Goal: Feedback & Contribution: Leave review/rating

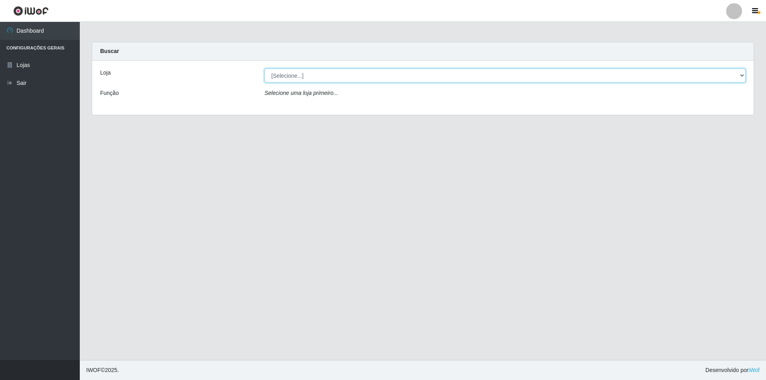
click at [744, 77] on select "[Selecione...] Atacado Vem - [STREET_ADDRESS]" at bounding box center [504, 76] width 481 height 14
select select "449"
click at [264, 69] on select "[Selecione...] Atacado Vem - [STREET_ADDRESS]" at bounding box center [504, 76] width 481 height 14
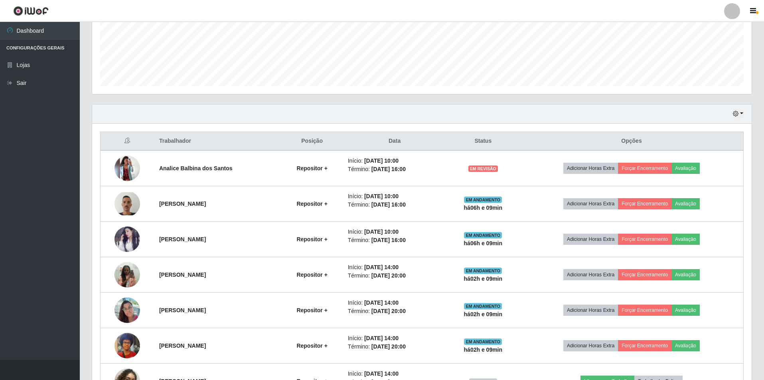
scroll to position [199, 0]
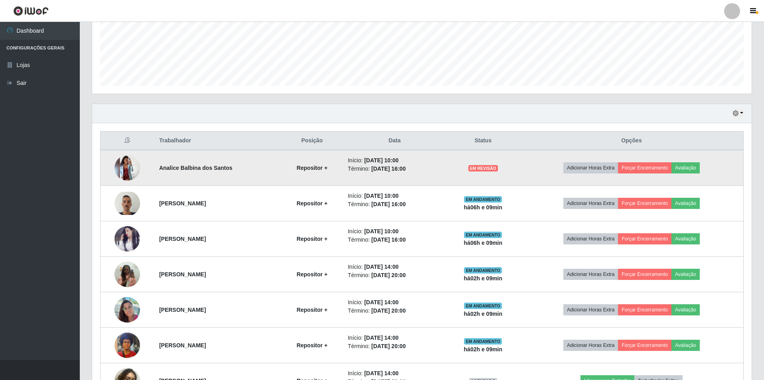
click at [122, 158] on img at bounding box center [127, 168] width 26 height 26
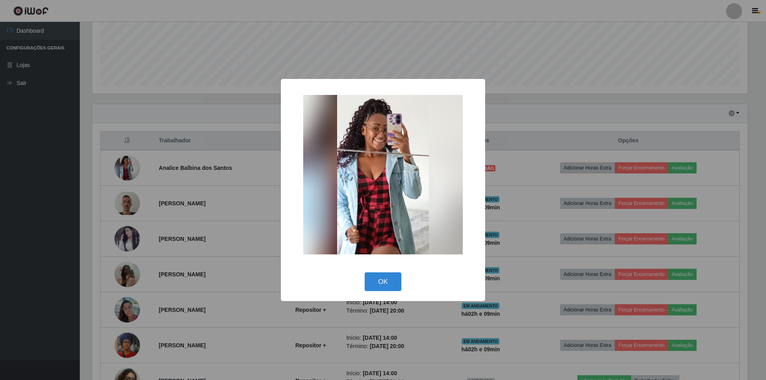
click at [569, 94] on div "× OK Cancel" at bounding box center [383, 190] width 766 height 380
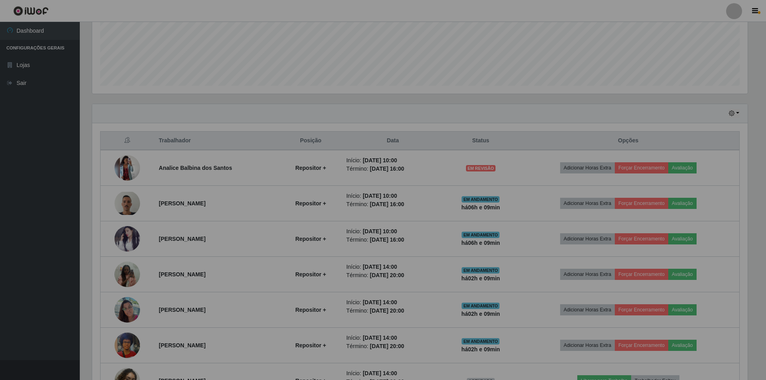
scroll to position [166, 659]
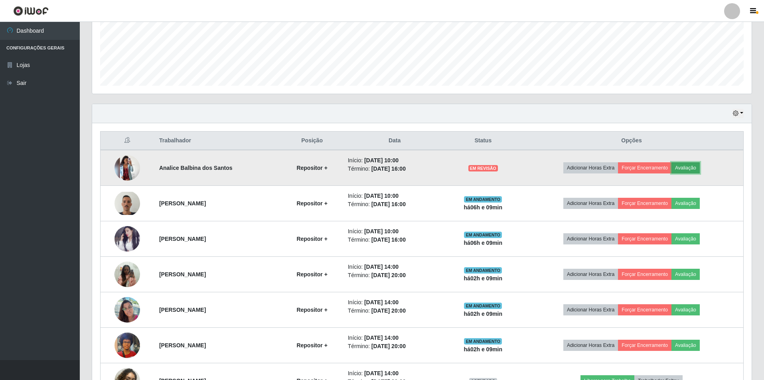
click at [691, 167] on button "Avaliação" at bounding box center [685, 167] width 28 height 11
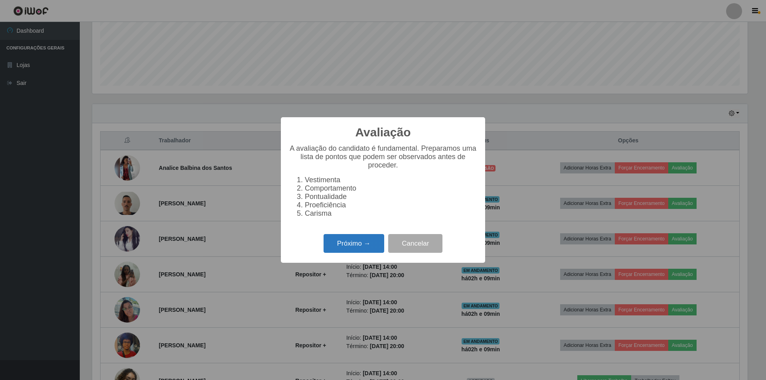
click at [357, 242] on button "Próximo →" at bounding box center [354, 243] width 61 height 19
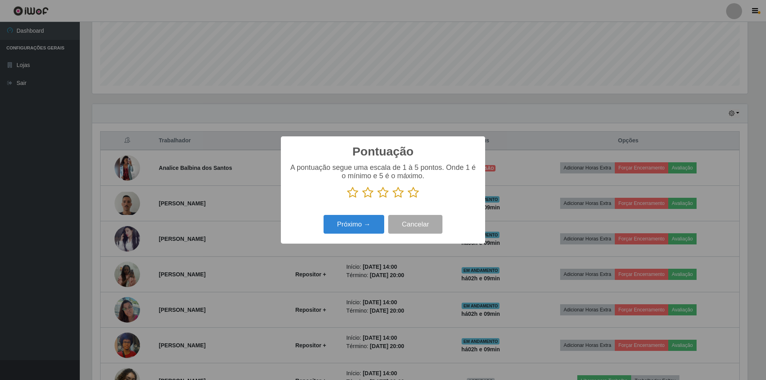
scroll to position [398764, 398274]
click at [400, 196] on icon at bounding box center [398, 193] width 11 height 12
click at [393, 199] on input "radio" at bounding box center [393, 199] width 0 height 0
click at [357, 222] on button "Próximo →" at bounding box center [354, 224] width 61 height 19
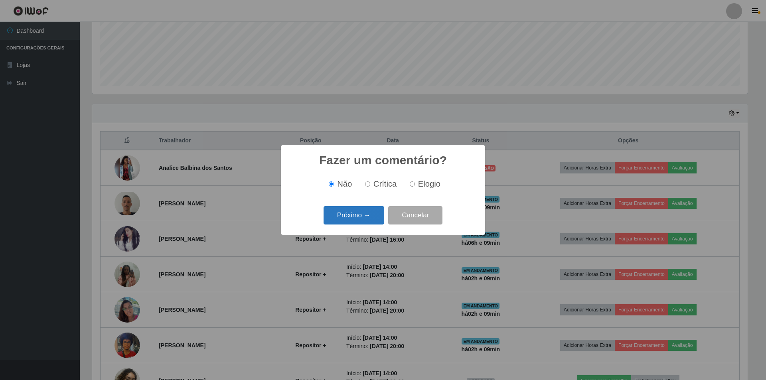
click at [359, 218] on button "Próximo →" at bounding box center [354, 215] width 61 height 19
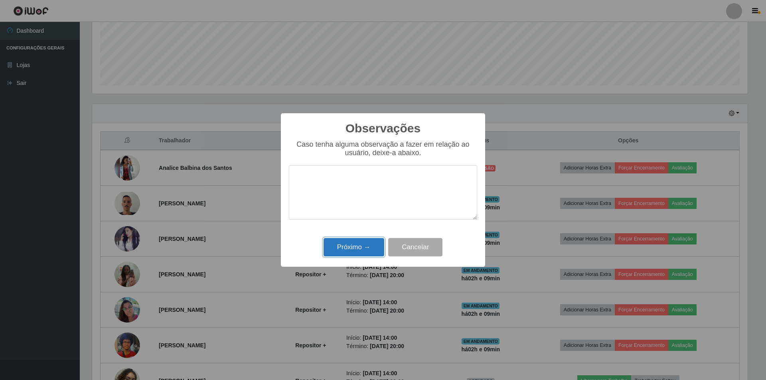
click at [361, 248] on button "Próximo →" at bounding box center [354, 247] width 61 height 19
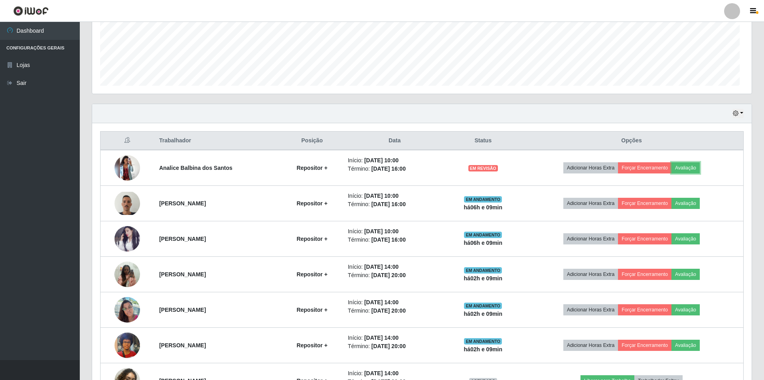
scroll to position [166, 659]
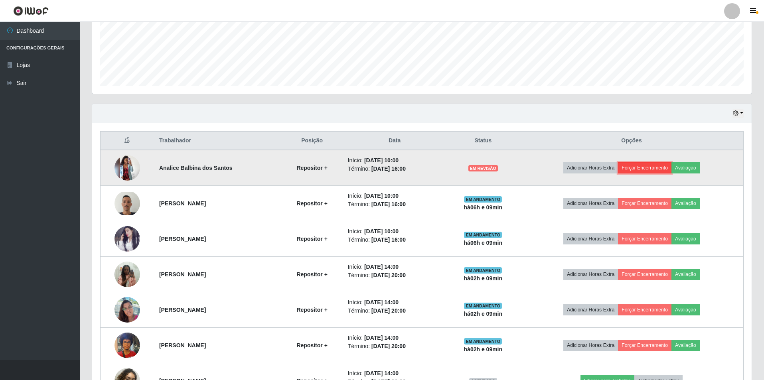
click at [650, 171] on button "Forçar Encerramento" at bounding box center [644, 167] width 53 height 11
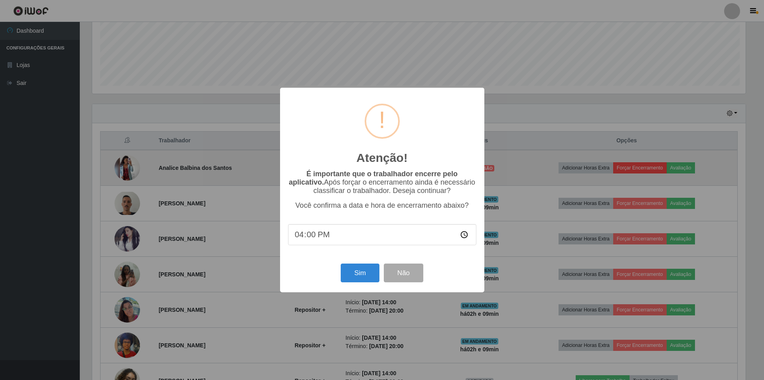
scroll to position [166, 655]
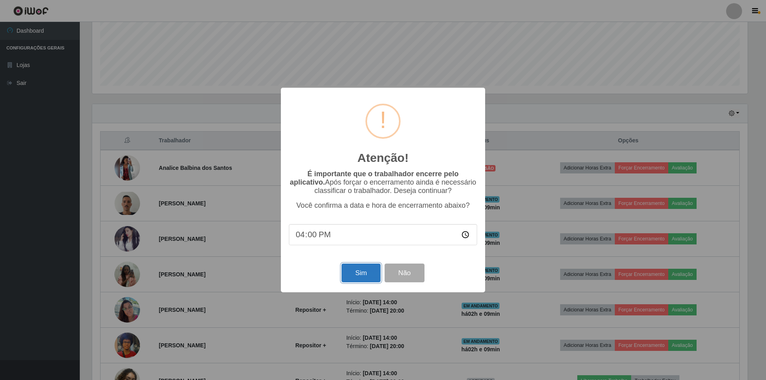
click at [361, 280] on button "Sim" at bounding box center [360, 273] width 39 height 19
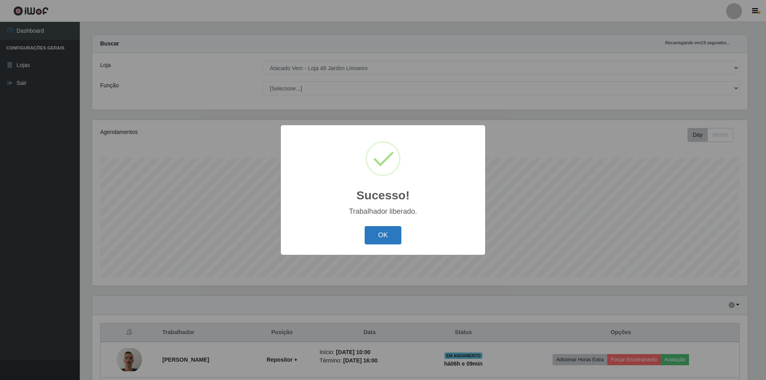
click at [382, 234] on button "OK" at bounding box center [383, 235] width 37 height 19
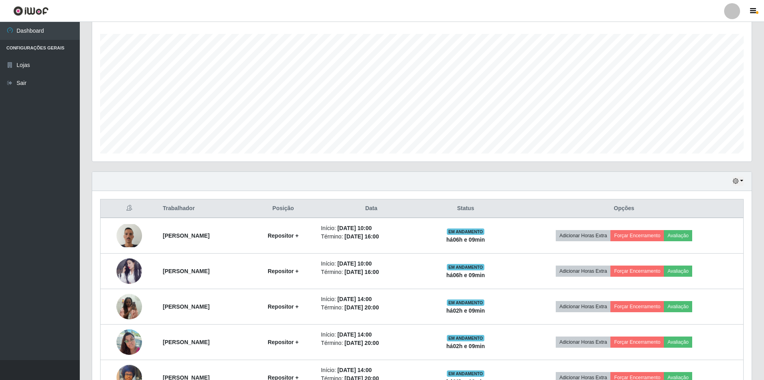
scroll to position [167, 0]
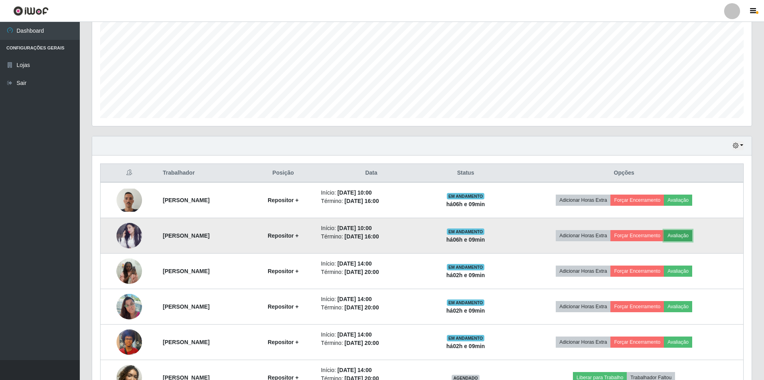
click at [692, 237] on button "Avaliação" at bounding box center [678, 235] width 28 height 11
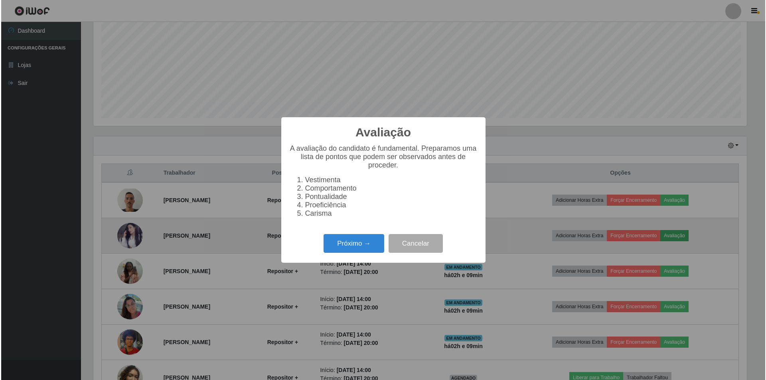
scroll to position [166, 655]
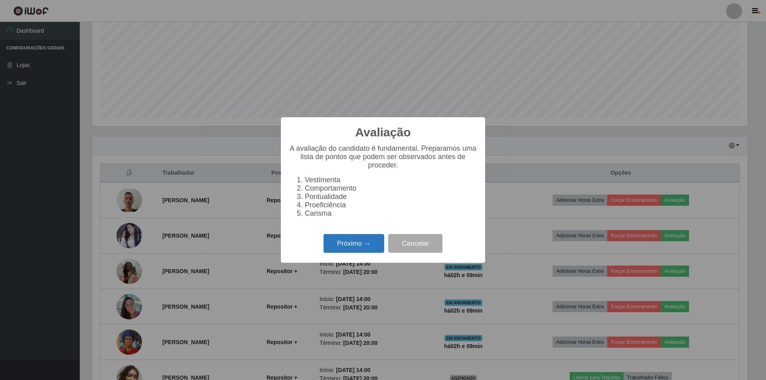
click at [370, 249] on button "Próximo →" at bounding box center [354, 243] width 61 height 19
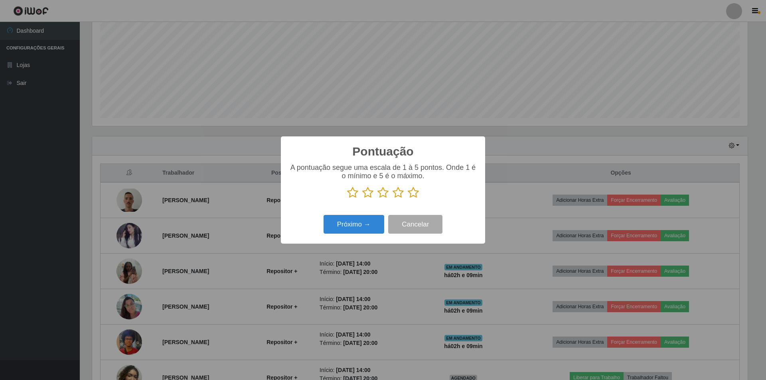
scroll to position [398764, 398274]
click at [395, 197] on icon at bounding box center [398, 193] width 11 height 12
click at [393, 199] on input "radio" at bounding box center [393, 199] width 0 height 0
click at [353, 225] on button "Próximo →" at bounding box center [354, 224] width 61 height 19
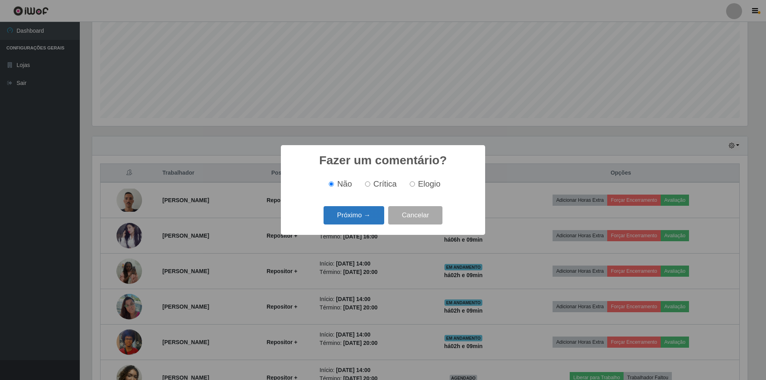
click at [375, 214] on button "Próximo →" at bounding box center [354, 215] width 61 height 19
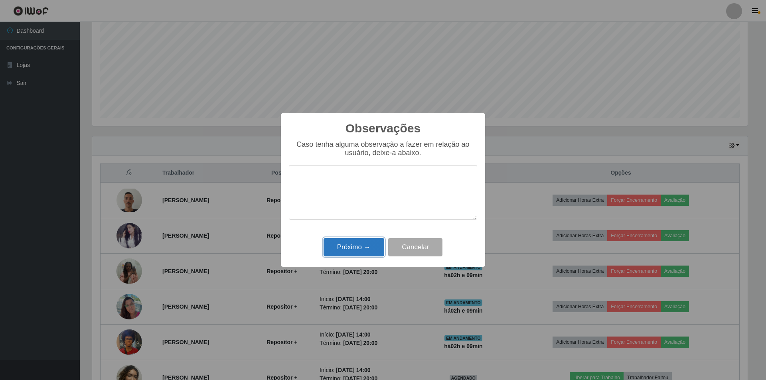
click at [363, 247] on button "Próximo →" at bounding box center [354, 247] width 61 height 19
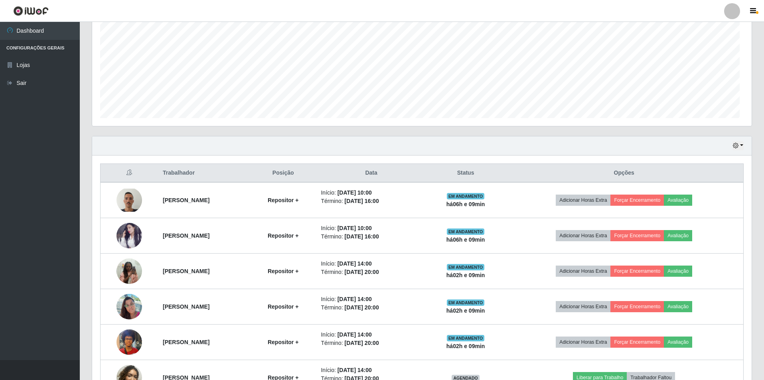
scroll to position [0, 0]
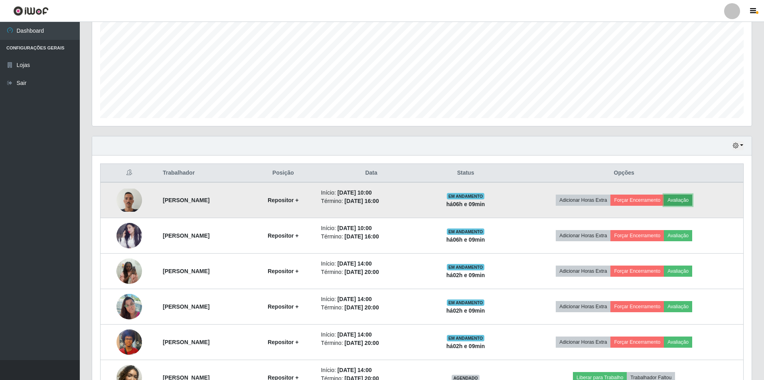
click at [685, 201] on button "Avaliação" at bounding box center [678, 200] width 28 height 11
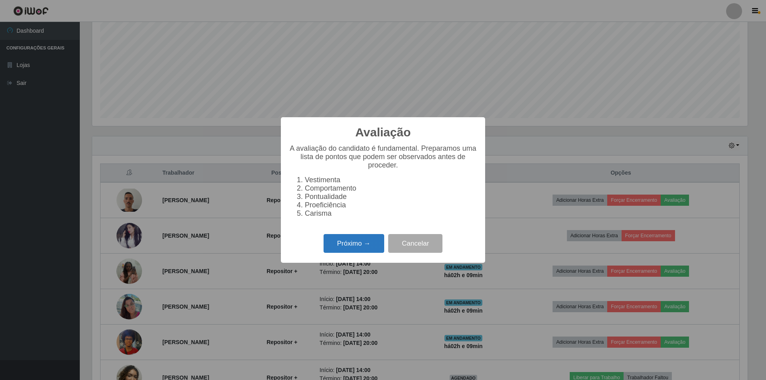
click at [346, 249] on button "Próximo →" at bounding box center [354, 243] width 61 height 19
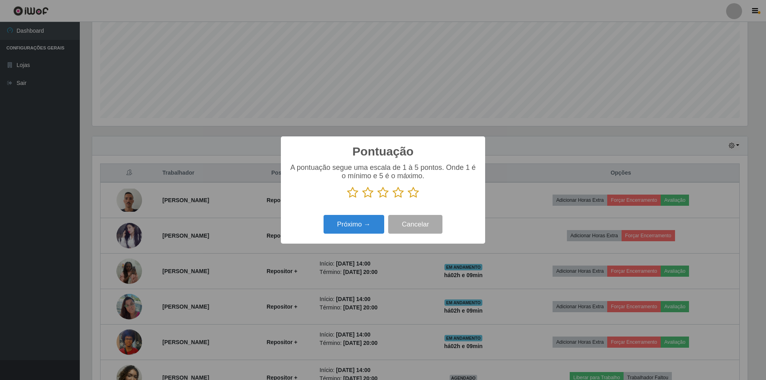
click at [397, 197] on icon at bounding box center [398, 193] width 11 height 12
click at [393, 199] on input "radio" at bounding box center [393, 199] width 0 height 0
click at [361, 226] on button "Próximo →" at bounding box center [354, 224] width 61 height 19
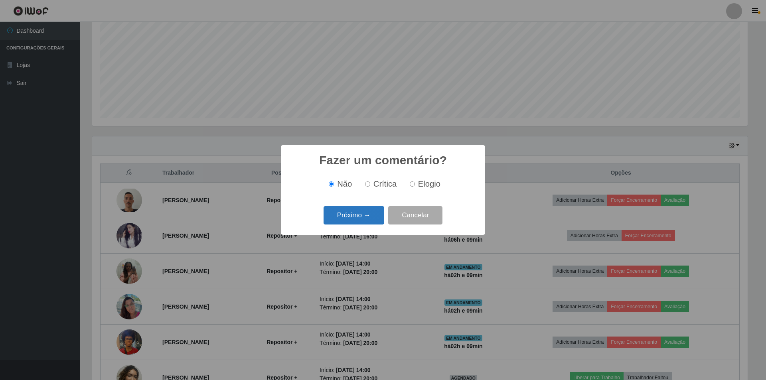
click at [360, 224] on button "Próximo →" at bounding box center [354, 215] width 61 height 19
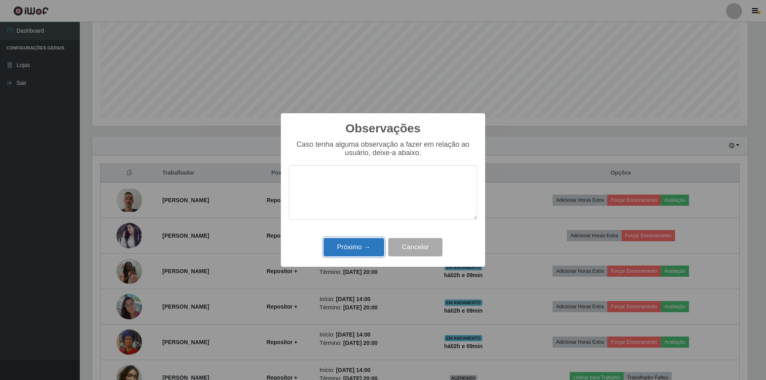
click at [362, 249] on button "Próximo →" at bounding box center [354, 247] width 61 height 19
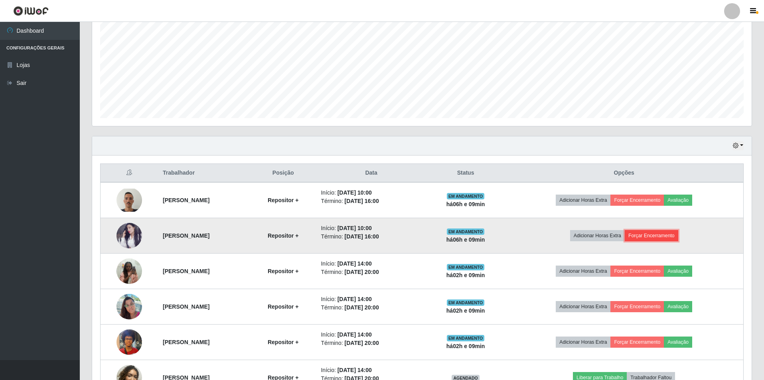
click at [660, 233] on button "Forçar Encerramento" at bounding box center [651, 235] width 53 height 11
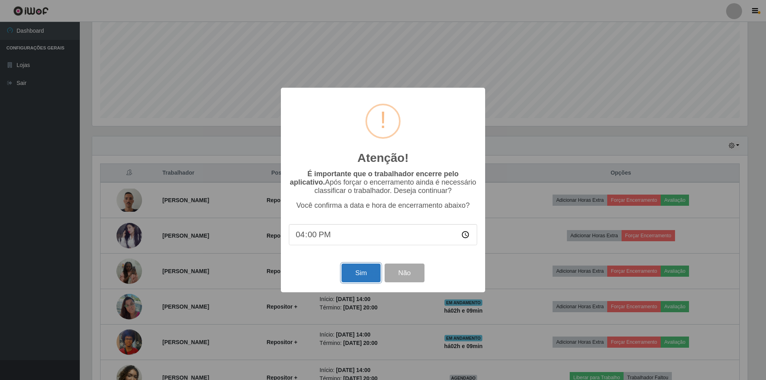
click at [358, 278] on button "Sim" at bounding box center [360, 273] width 39 height 19
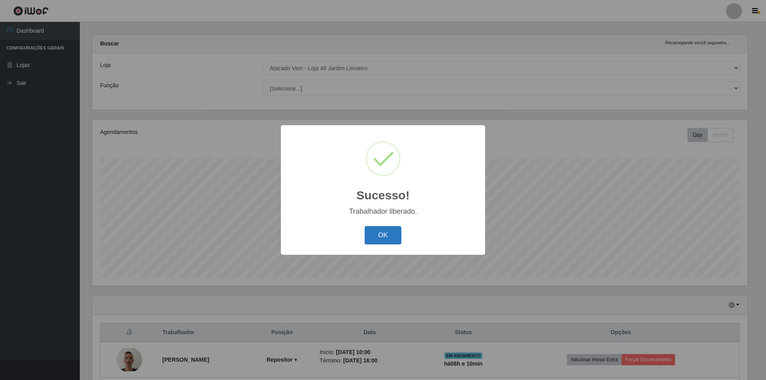
click at [388, 233] on button "OK" at bounding box center [383, 235] width 37 height 19
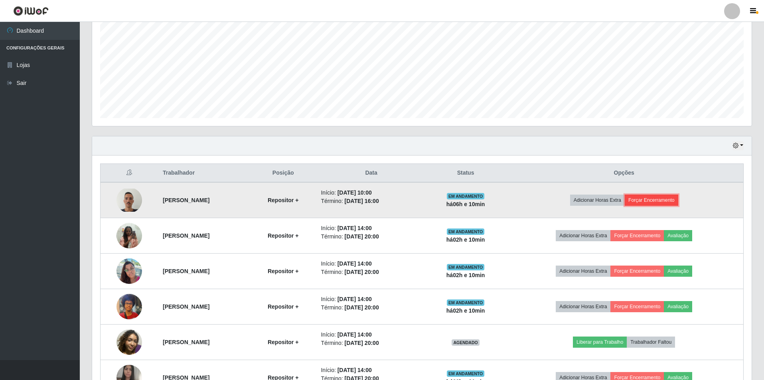
click at [653, 195] on button "Forçar Encerramento" at bounding box center [651, 200] width 53 height 11
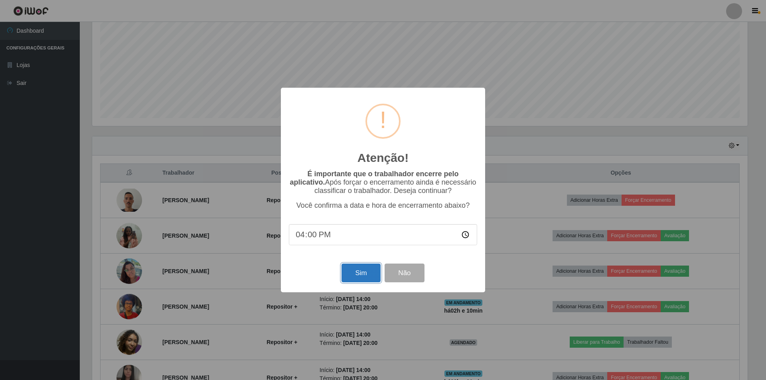
click at [356, 268] on button "Sim" at bounding box center [360, 273] width 39 height 19
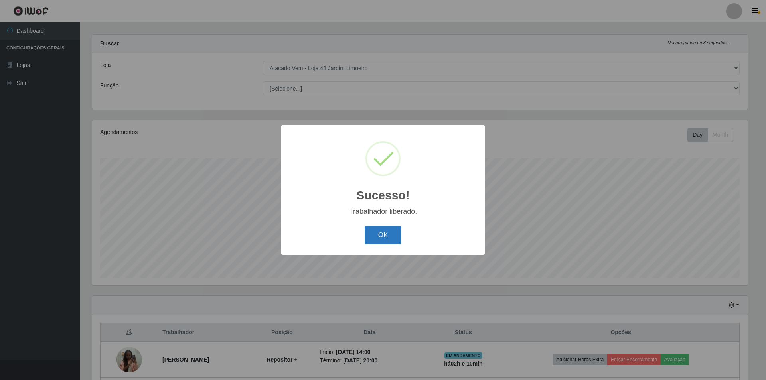
click at [368, 229] on button "OK" at bounding box center [383, 235] width 37 height 19
